Goal: Answer question/provide support

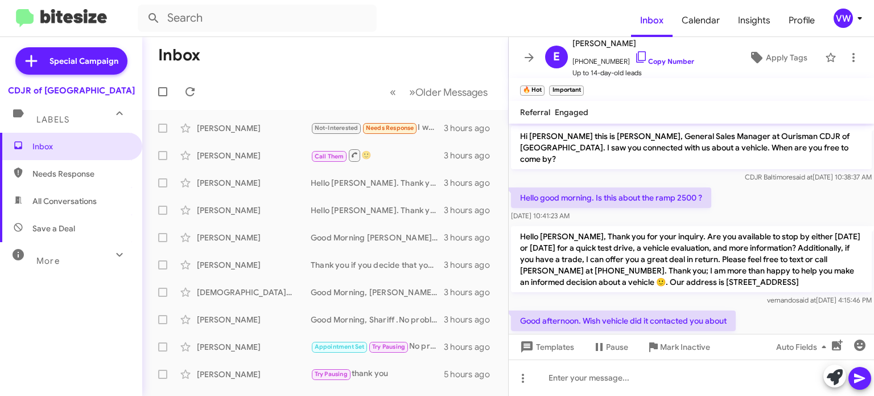
scroll to position [117, 0]
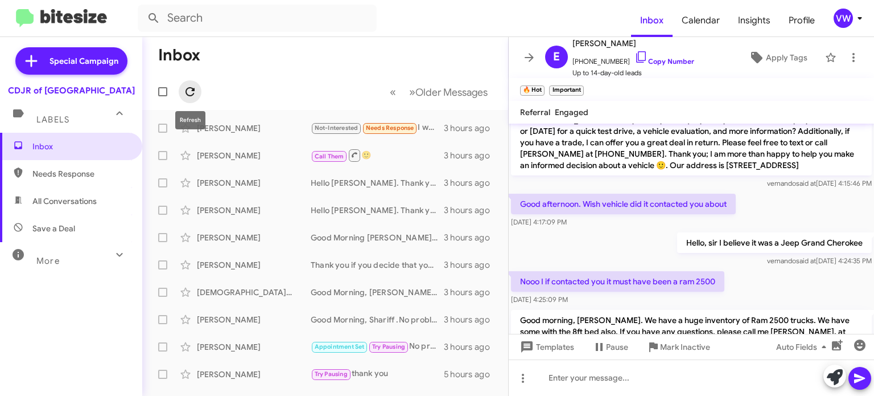
click at [188, 93] on icon at bounding box center [190, 92] width 14 height 14
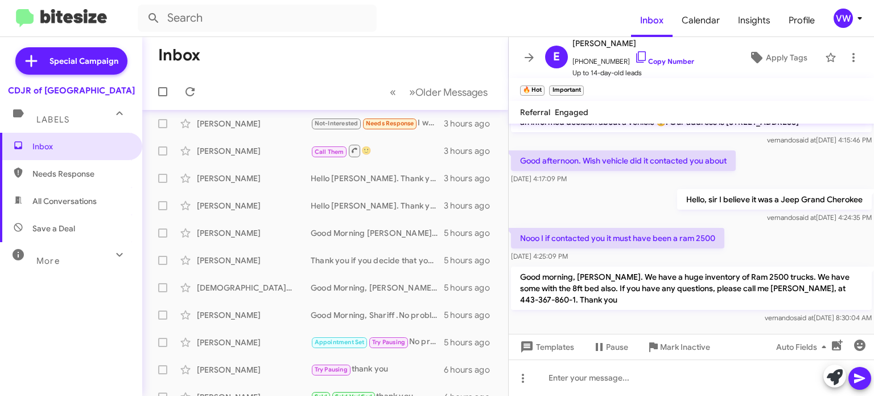
scroll to position [6, 0]
click at [195, 90] on icon at bounding box center [190, 92] width 14 height 14
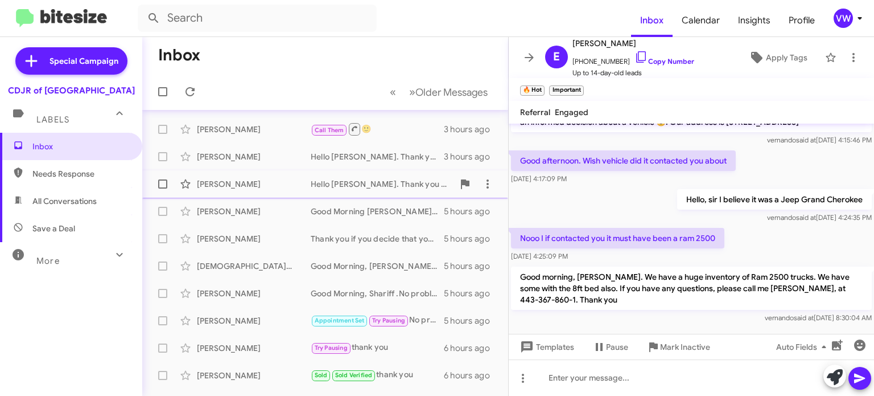
scroll to position [23, 0]
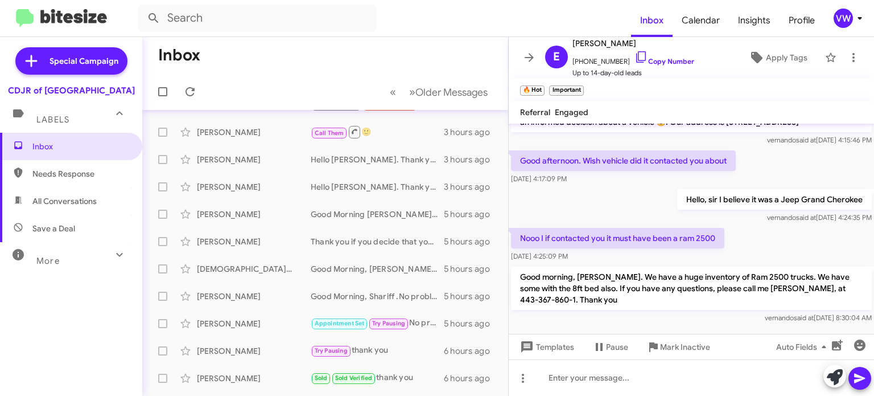
click at [402, 48] on mat-toolbar-row "Inbox" at bounding box center [325, 55] width 366 height 36
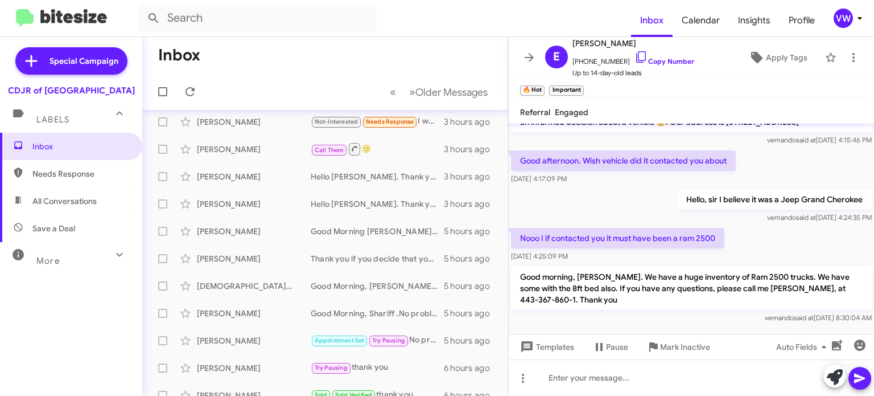
scroll to position [5, 0]
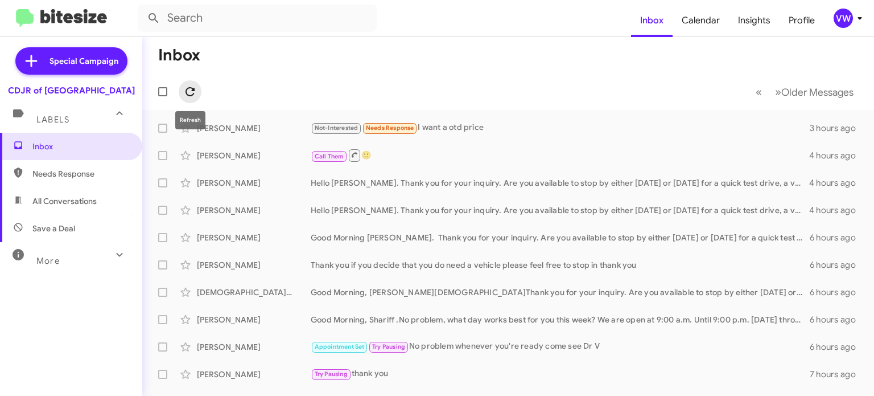
click at [193, 89] on icon at bounding box center [190, 92] width 14 height 14
click at [53, 172] on span "Needs Response" at bounding box center [80, 173] width 97 height 11
type input "in:needs-response"
